Goal: Download file/media

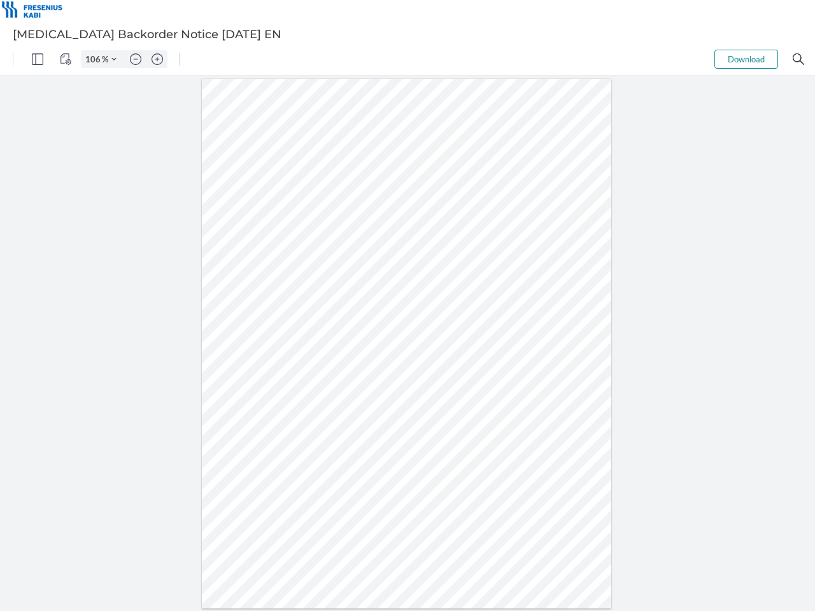
click at [38, 59] on img "Panel" at bounding box center [37, 58] width 11 height 11
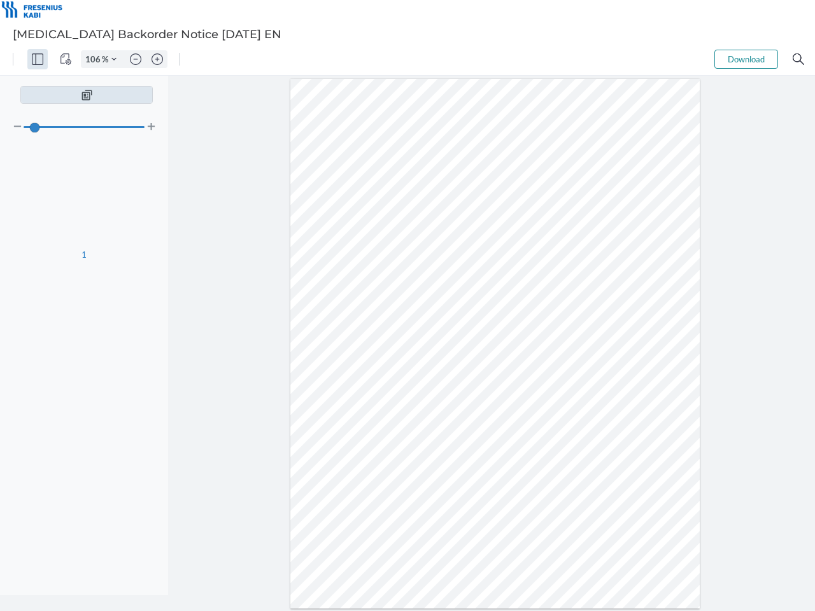
click at [66, 59] on img "View Controls" at bounding box center [65, 58] width 11 height 11
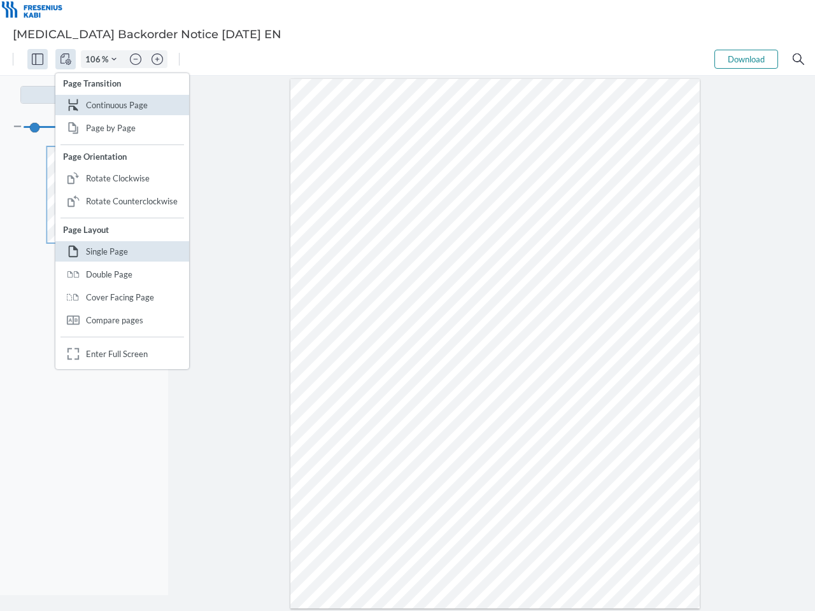
click at [95, 59] on input "106" at bounding box center [92, 58] width 20 height 11
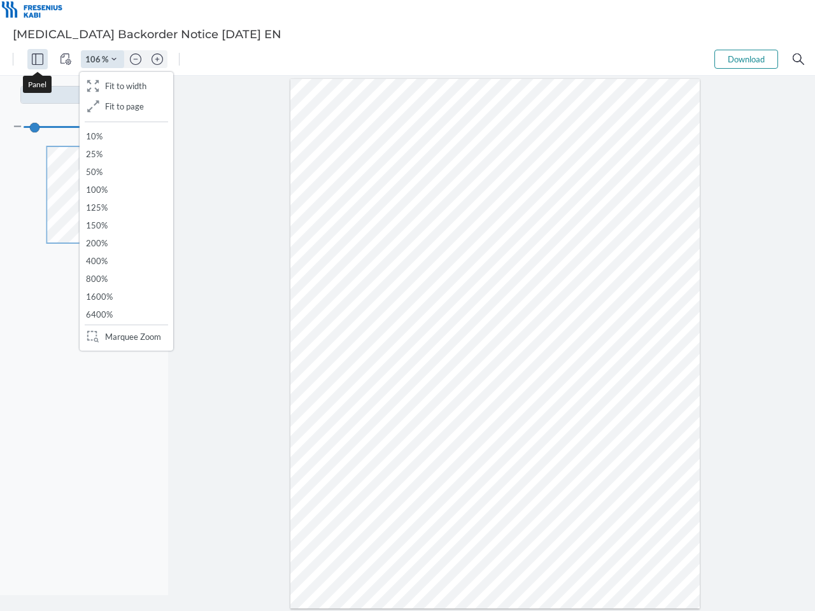
click at [114, 59] on img "Zoom Controls" at bounding box center [113, 59] width 5 height 5
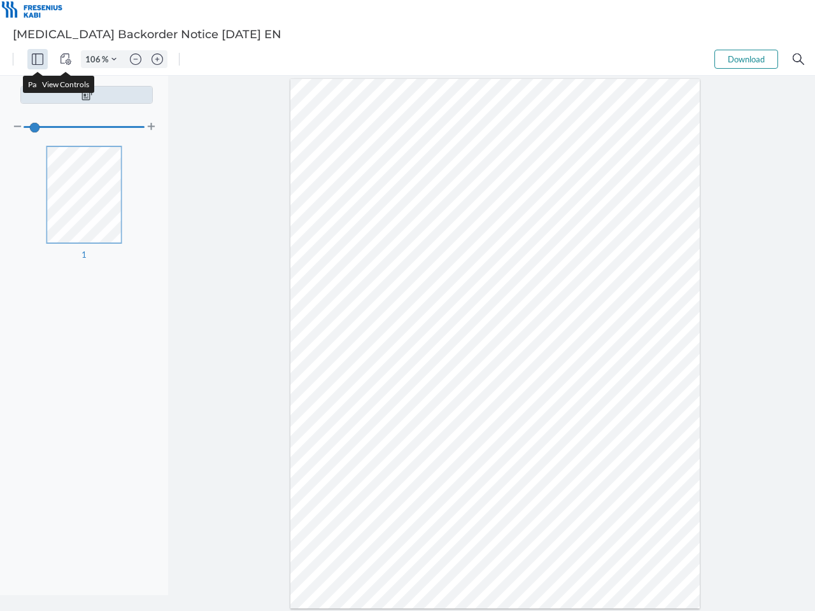
click at [136, 59] on img "Zoom out" at bounding box center [135, 58] width 11 height 11
click at [157, 59] on img "Zoom in" at bounding box center [157, 58] width 11 height 11
type input "106"
click at [746, 59] on button "Download" at bounding box center [746, 59] width 64 height 19
click at [798, 59] on img "Search" at bounding box center [798, 58] width 11 height 11
